Goal: Check status: Check status

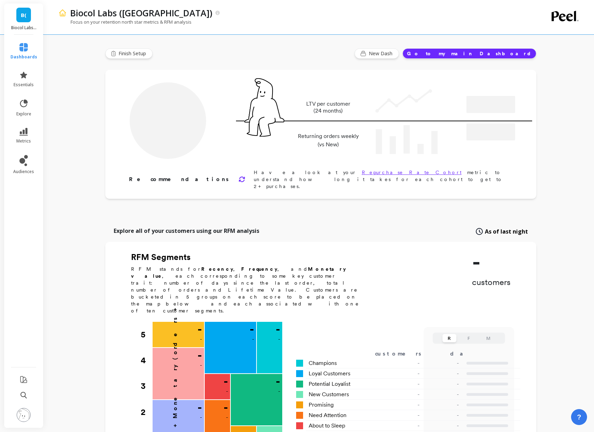
type input "Champions"
type input "18823"
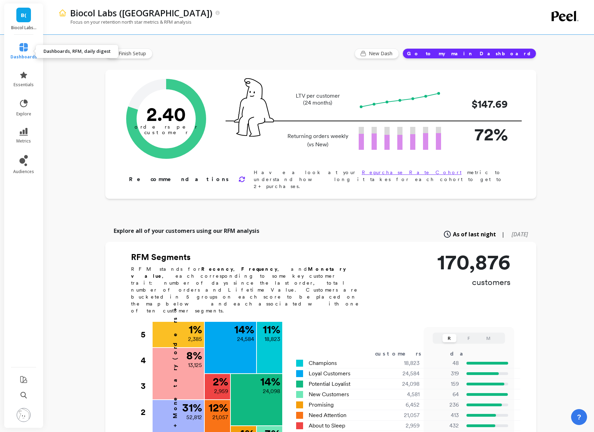
click at [25, 50] on icon at bounding box center [23, 47] width 8 height 8
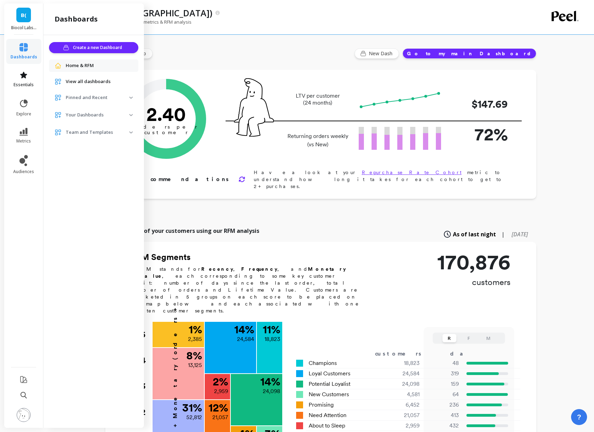
click at [28, 77] on link "essentials" at bounding box center [23, 79] width 27 height 17
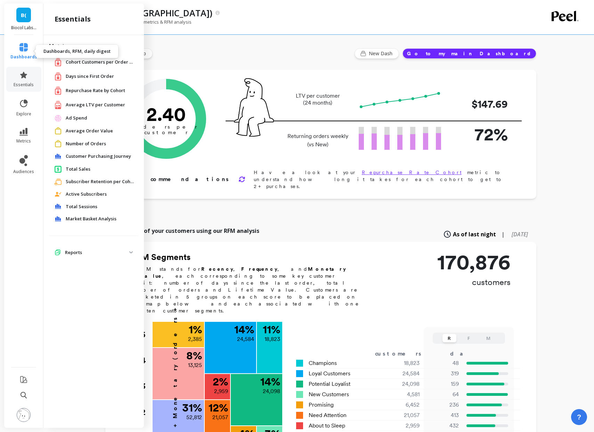
click at [29, 48] on link "dashboards" at bounding box center [23, 51] width 27 height 17
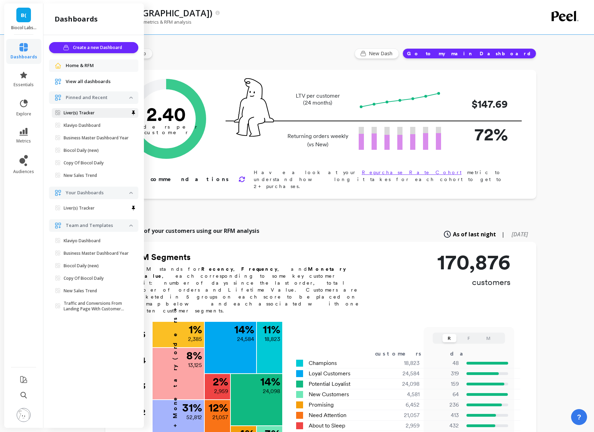
click at [100, 117] on link "Liver(s) Tracker" at bounding box center [95, 113] width 87 height 10
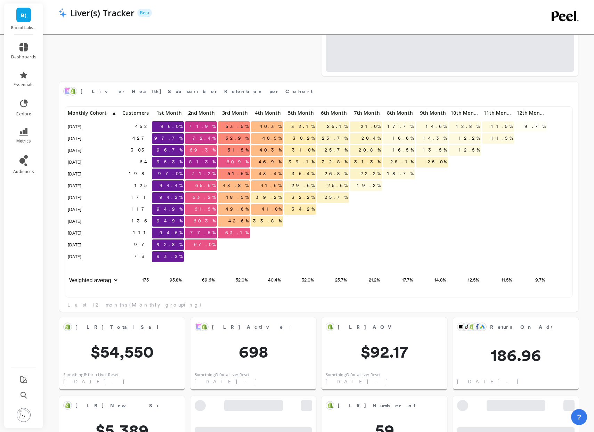
scroll to position [832, 0]
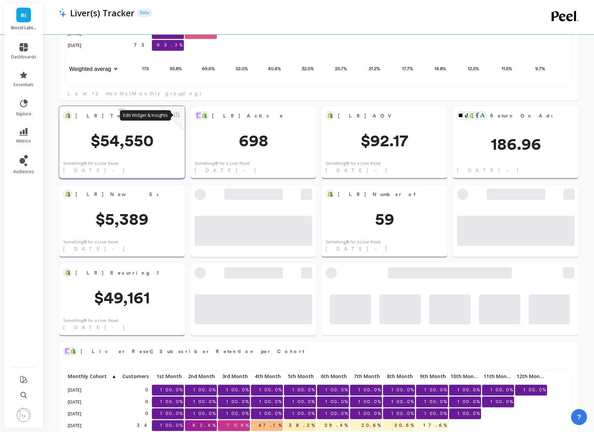
click at [176, 117] on button at bounding box center [176, 116] width 8 height 10
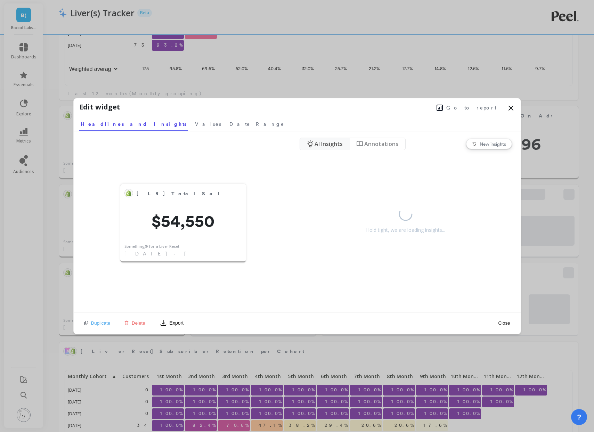
click at [484, 109] on span "Go to report" at bounding box center [471, 107] width 50 height 7
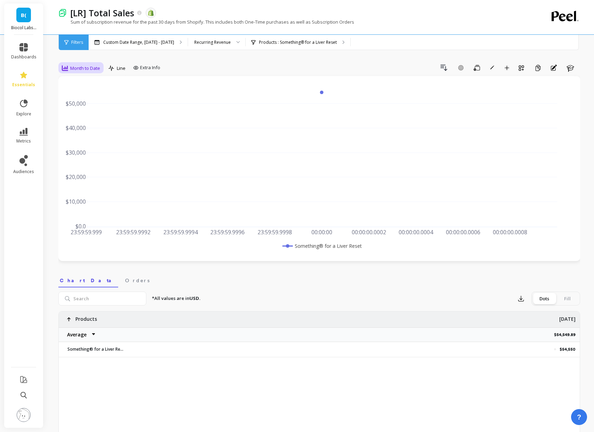
click at [70, 63] on div "Month to Date" at bounding box center [81, 68] width 42 height 12
click at [74, 103] on div "Daily" at bounding box center [84, 97] width 48 height 12
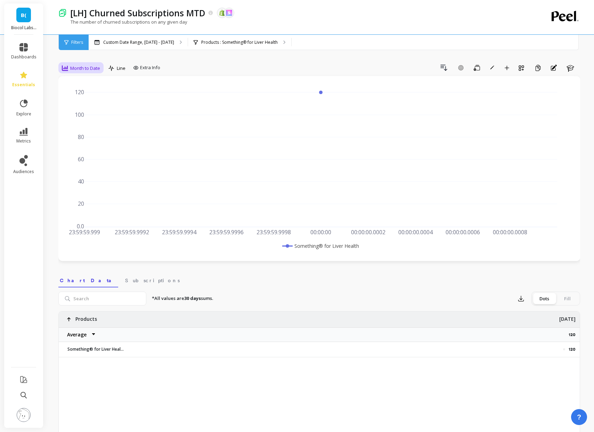
click at [82, 66] on span "Month to Date" at bounding box center [85, 68] width 30 height 7
click at [80, 99] on div "Daily" at bounding box center [84, 97] width 40 height 7
click at [89, 65] on span "Month to Date" at bounding box center [85, 68] width 30 height 7
click at [85, 98] on div "Daily" at bounding box center [84, 97] width 40 height 7
